Goal: Complete application form

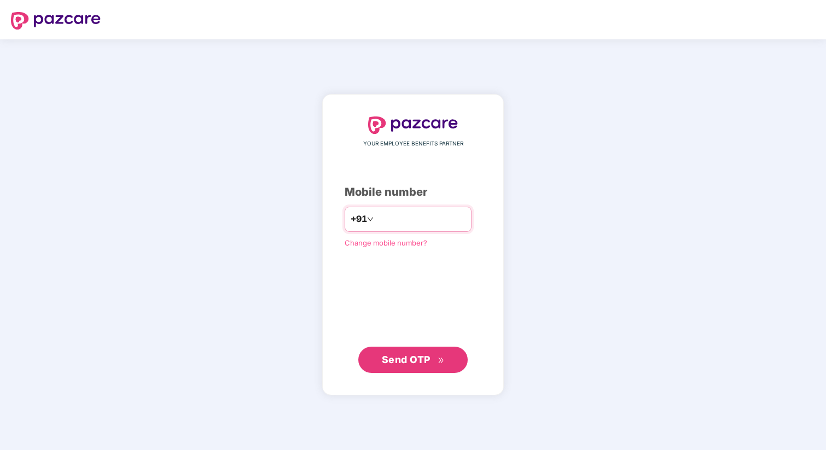
click at [413, 217] on input "number" at bounding box center [421, 220] width 90 height 18
type input "**********"
click at [419, 333] on div "**********" at bounding box center [413, 244] width 137 height 257
click at [418, 355] on span "Send OTP" at bounding box center [406, 358] width 49 height 11
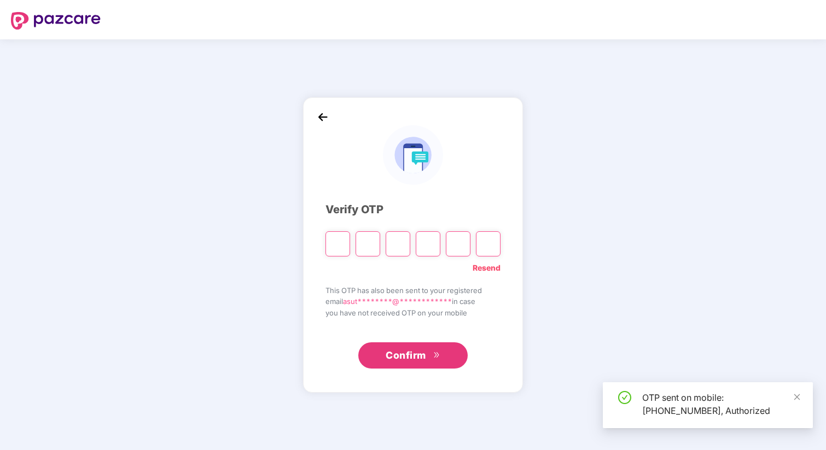
click at [334, 246] on input "Please enter verification code. Digit 1" at bounding box center [337, 243] width 25 height 25
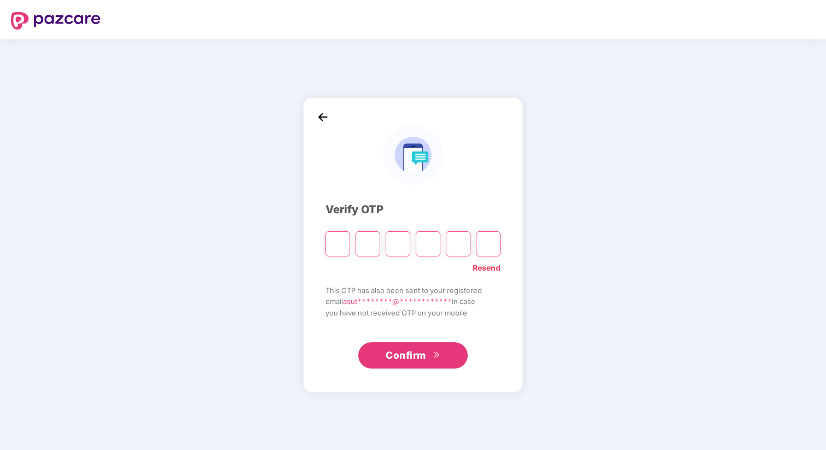
type input "*"
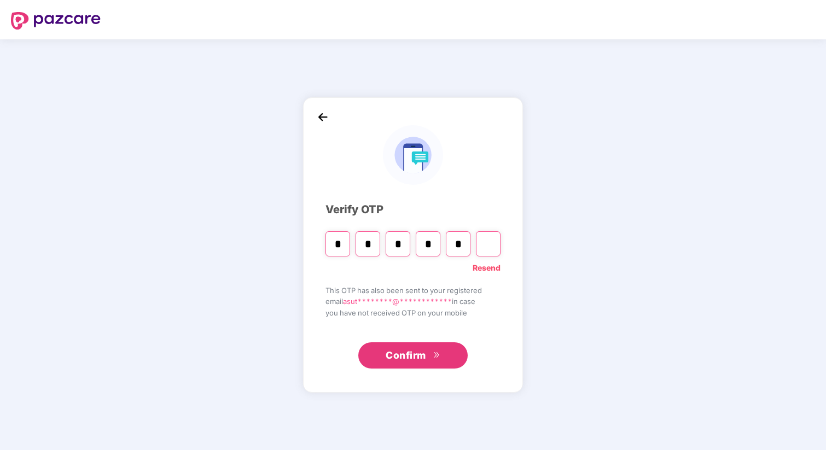
type input "*"
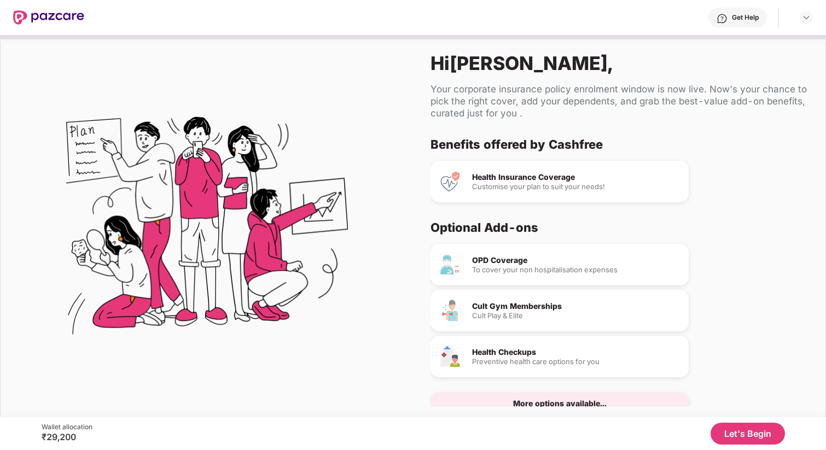
scroll to position [25, 0]
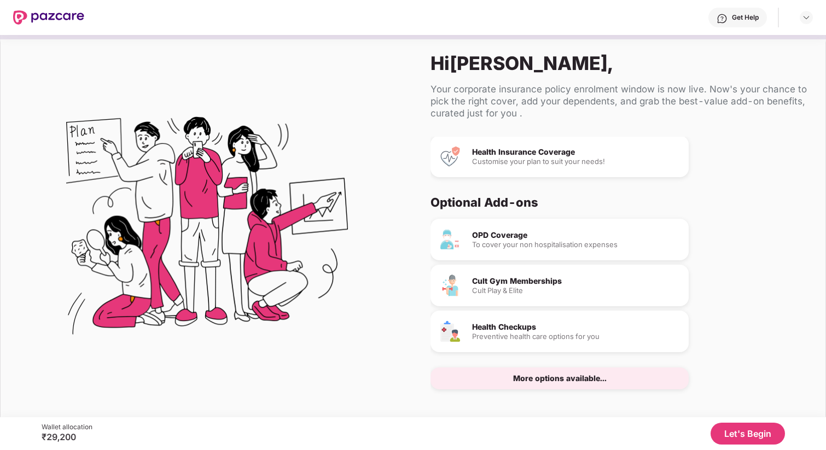
click at [726, 427] on button "Let's Begin" at bounding box center [747, 434] width 74 height 22
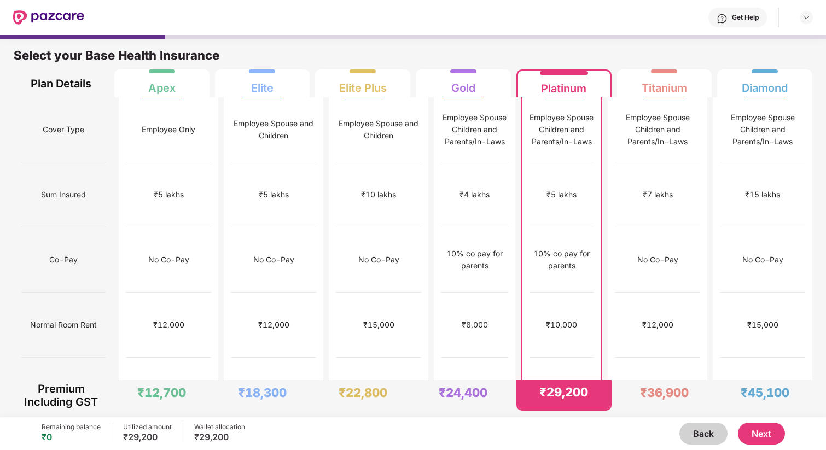
click at [560, 293] on div "₹10,000" at bounding box center [561, 325] width 64 height 65
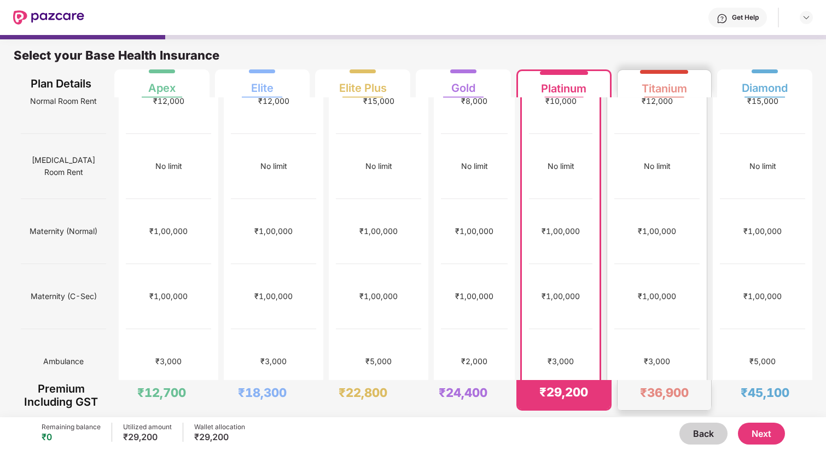
scroll to position [0, 0]
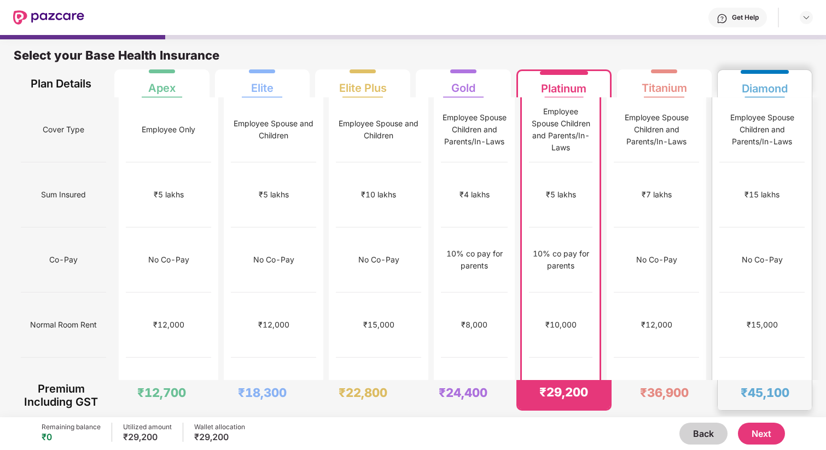
click at [759, 293] on div "₹15,000" at bounding box center [761, 325] width 85 height 65
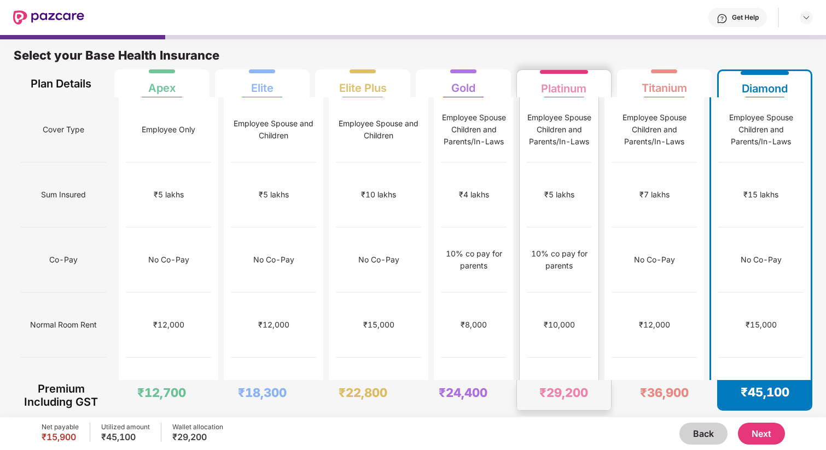
click at [572, 248] on div "10% co pay for parents" at bounding box center [559, 260] width 65 height 24
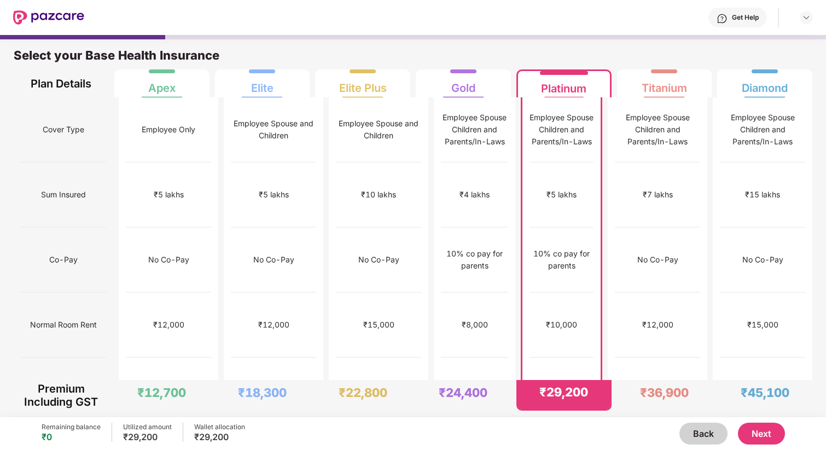
click at [773, 433] on button "Next" at bounding box center [761, 434] width 47 height 22
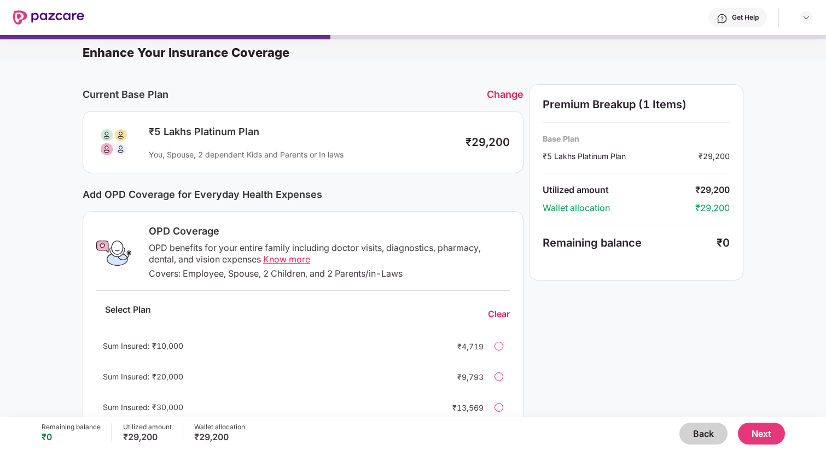
click at [766, 426] on button "Next" at bounding box center [761, 434] width 47 height 22
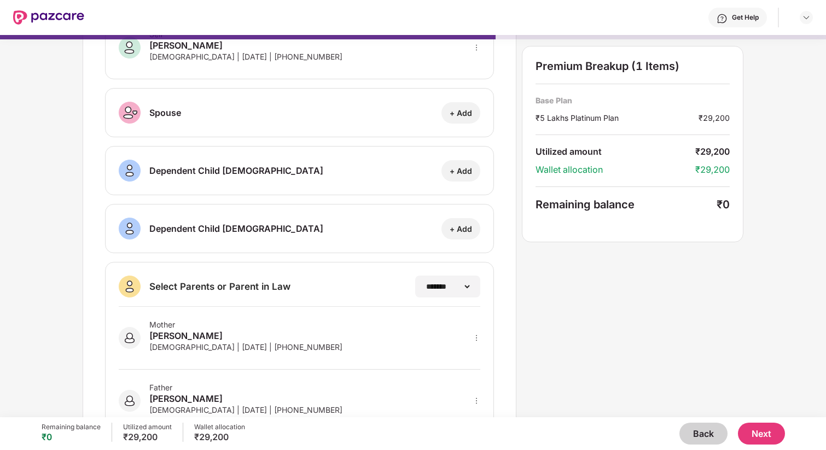
scroll to position [118, 0]
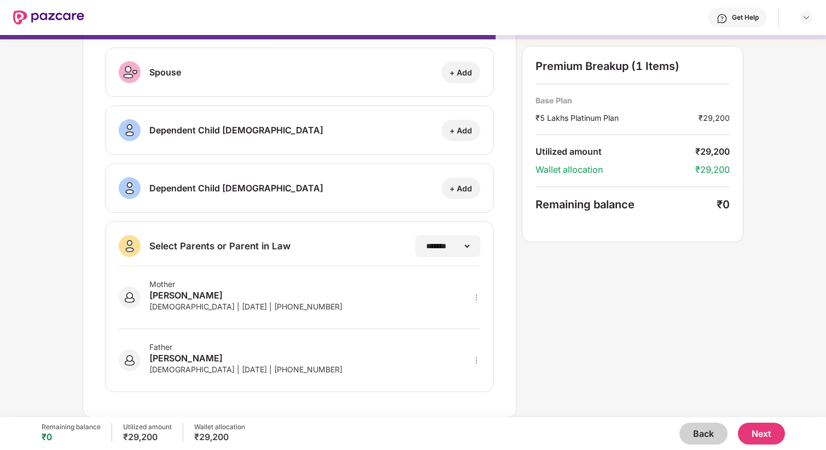
click at [772, 431] on button "Next" at bounding box center [761, 434] width 47 height 22
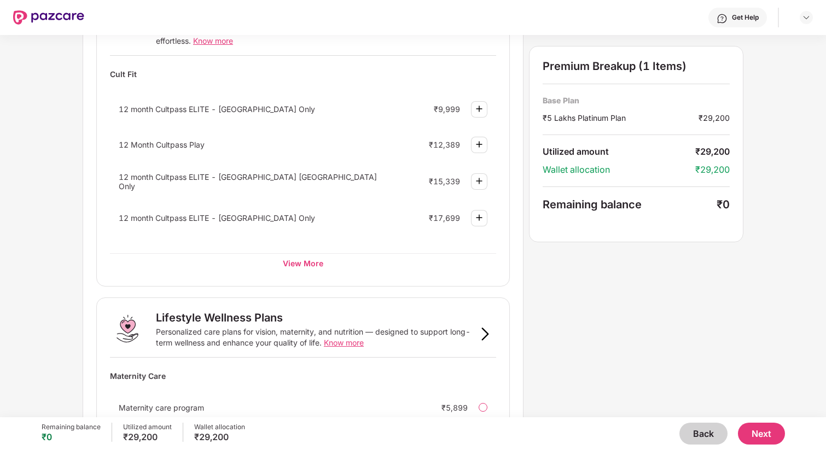
scroll to position [616, 0]
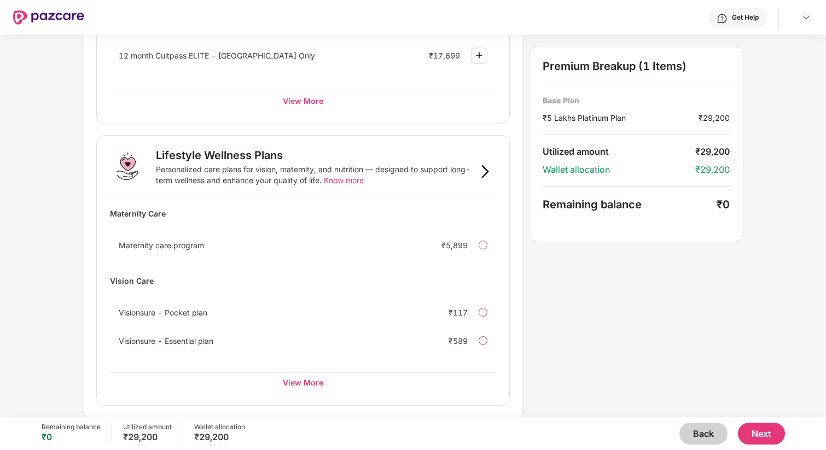
click at [761, 438] on button "Next" at bounding box center [761, 434] width 47 height 22
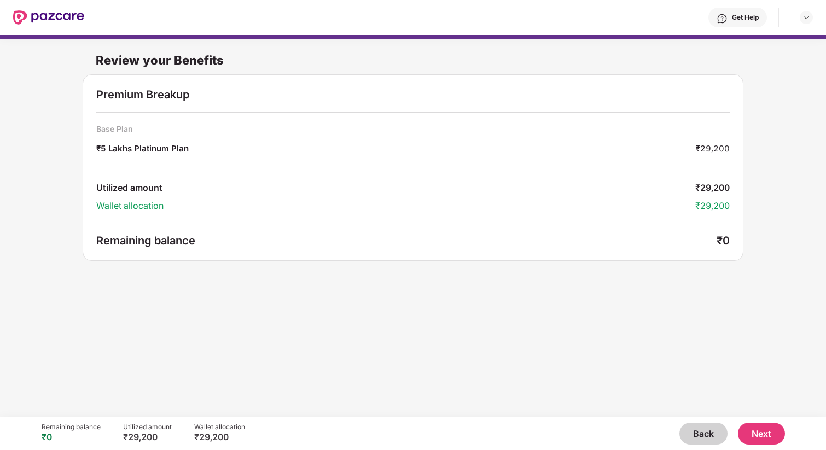
click at [750, 438] on button "Next" at bounding box center [761, 434] width 47 height 22
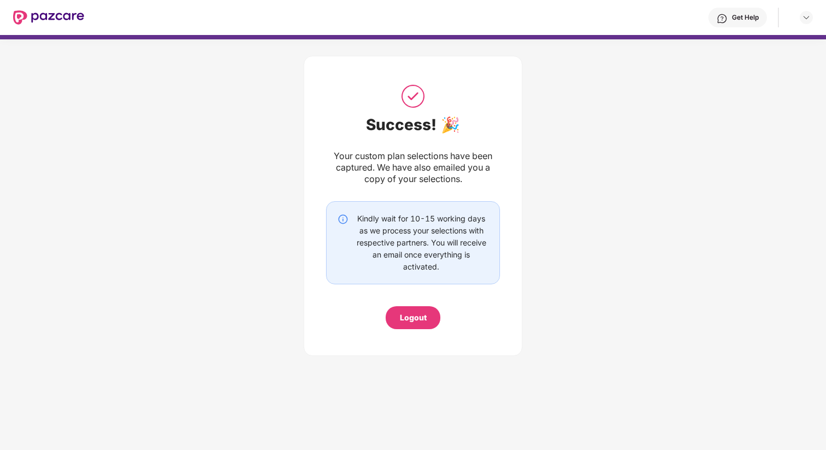
click at [430, 319] on div "Logout" at bounding box center [413, 317] width 55 height 23
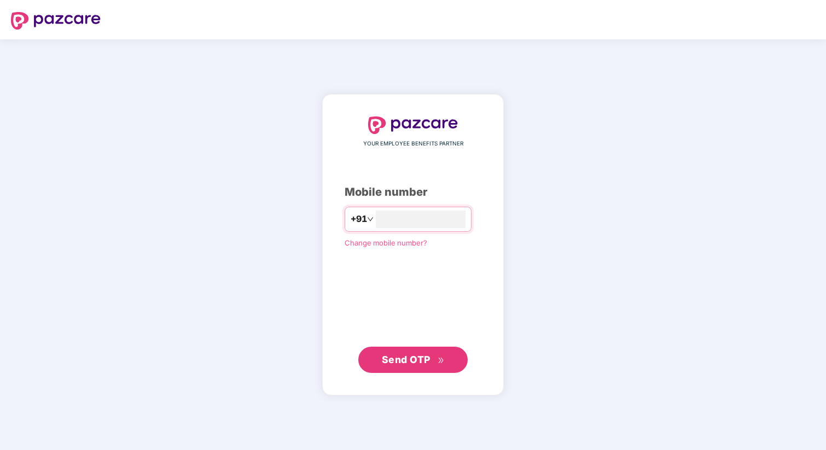
click at [568, 278] on div "YOUR EMPLOYEE BENEFITS PARTNER Mobile number +91 Change mobile number? Send OTP" at bounding box center [413, 244] width 826 height 411
